Goal: Use online tool/utility

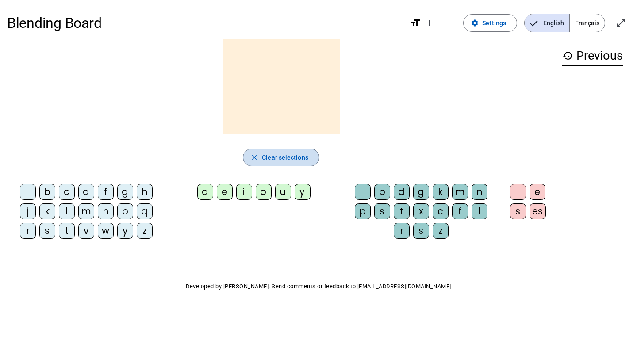
click at [280, 155] on span "Clear selections" at bounding box center [285, 157] width 46 height 11
click at [46, 191] on div "b" at bounding box center [47, 192] width 16 height 16
click at [207, 191] on div "a" at bounding box center [205, 192] width 16 height 16
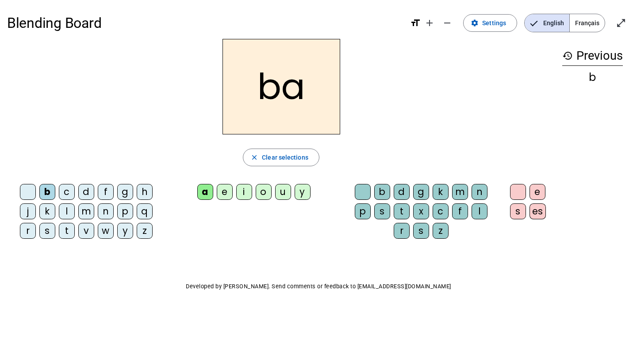
click at [227, 189] on div "e" at bounding box center [225, 192] width 16 height 16
click at [247, 190] on div "i" at bounding box center [244, 192] width 16 height 16
click at [265, 192] on div "o" at bounding box center [264, 192] width 16 height 16
click at [283, 192] on div "u" at bounding box center [283, 192] width 16 height 16
click at [303, 191] on div "y" at bounding box center [303, 192] width 16 height 16
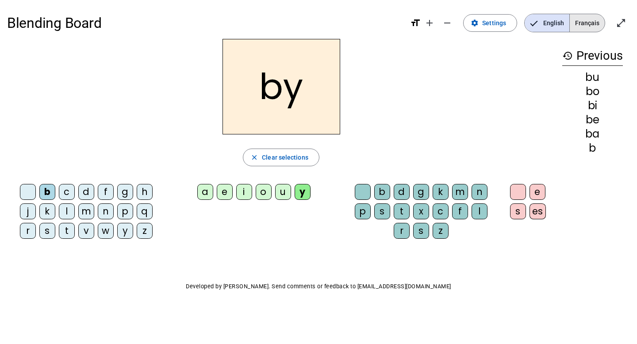
click at [592, 24] on span "Français" at bounding box center [587, 23] width 35 height 18
